Goal: Check status

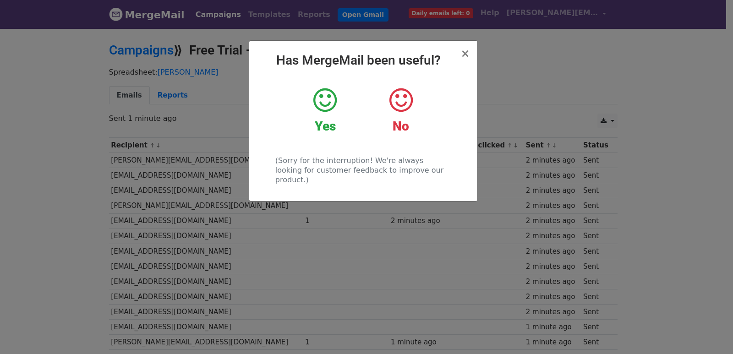
click at [154, 165] on div "× Has MergeMail been useful? Yes No (Sorry for the interruption! We're always l…" at bounding box center [366, 190] width 733 height 327
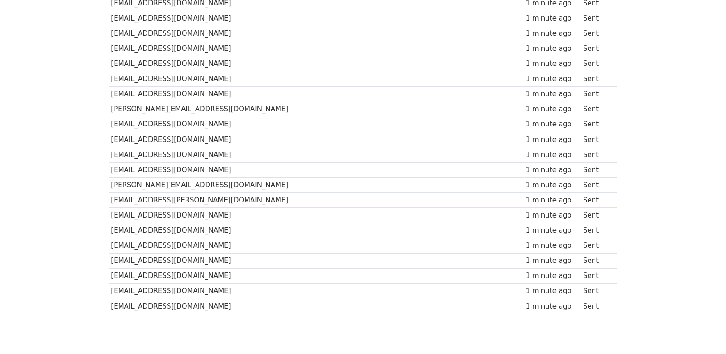
scroll to position [637, 0]
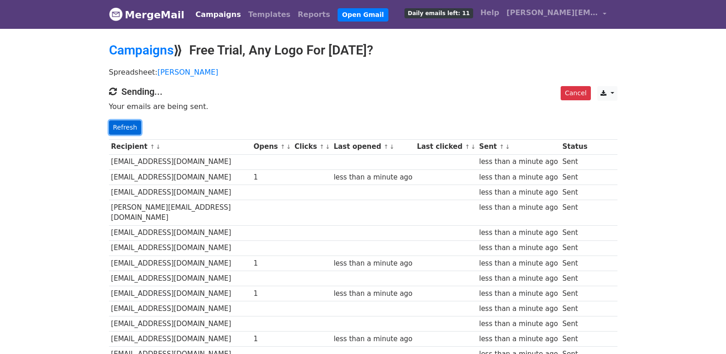
click at [124, 124] on link "Refresh" at bounding box center [125, 127] width 33 height 14
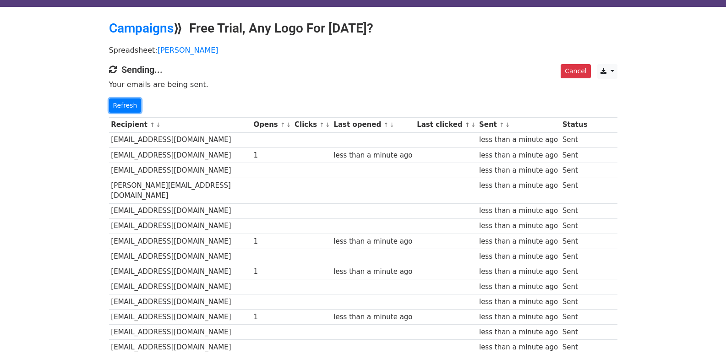
scroll to position [642, 0]
